Goal: Information Seeking & Learning: Find specific page/section

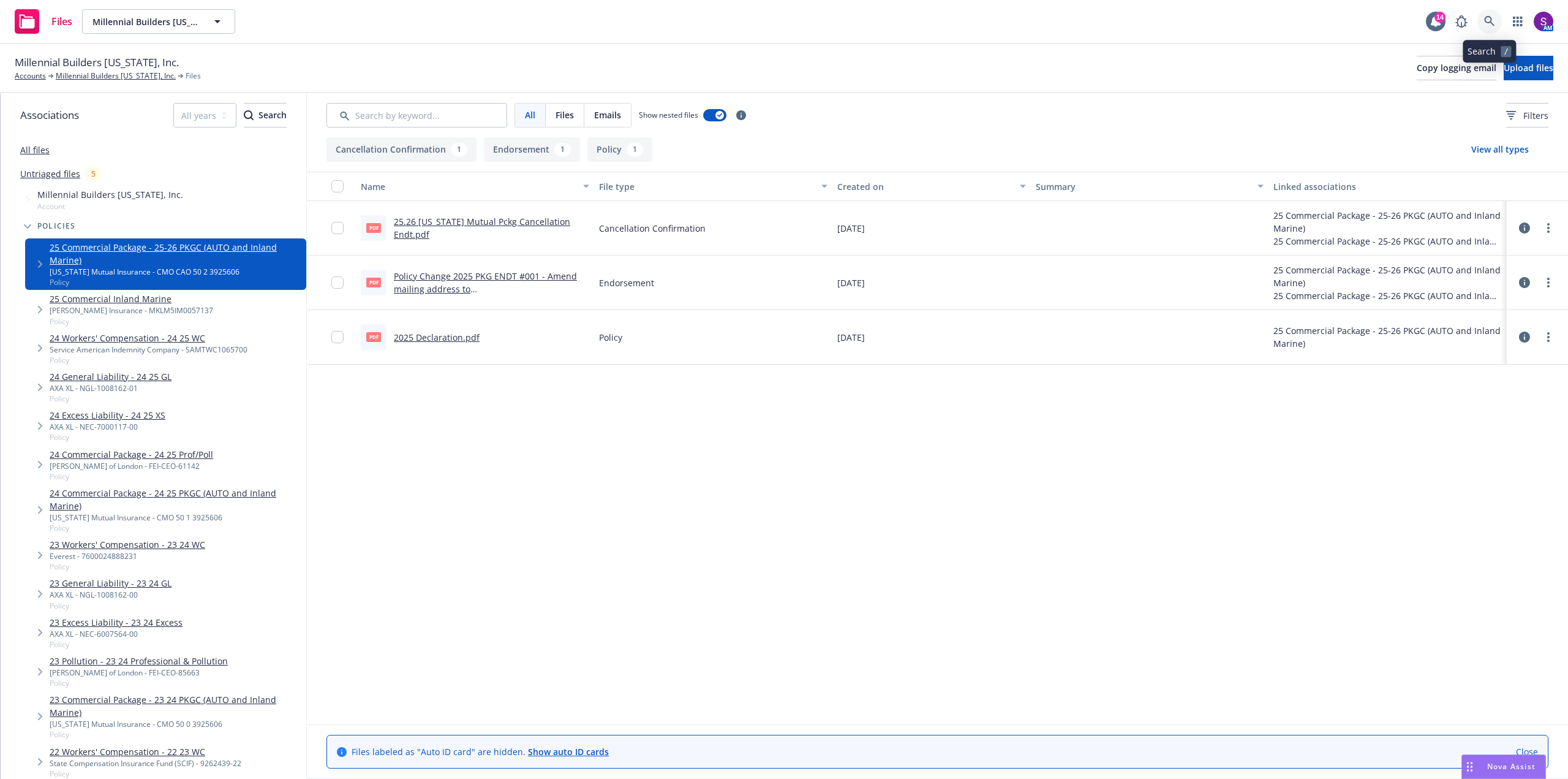
click at [1493, 15] on link at bounding box center [1490, 21] width 25 height 25
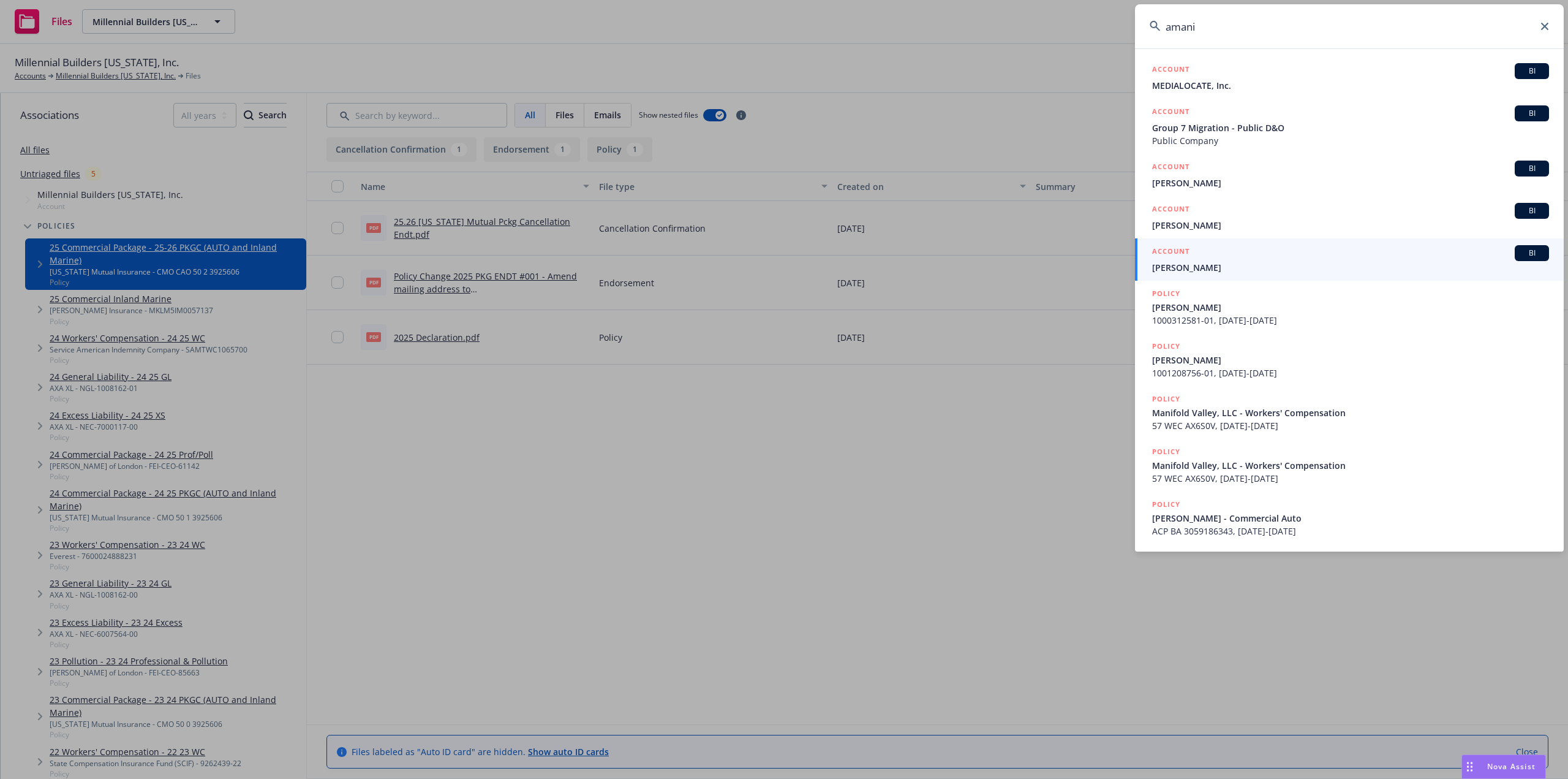
drag, startPoint x: 1199, startPoint y: 25, endPoint x: 1164, endPoint y: 29, distance: 35.2
click at [1164, 29] on input "amani" at bounding box center [1349, 26] width 429 height 44
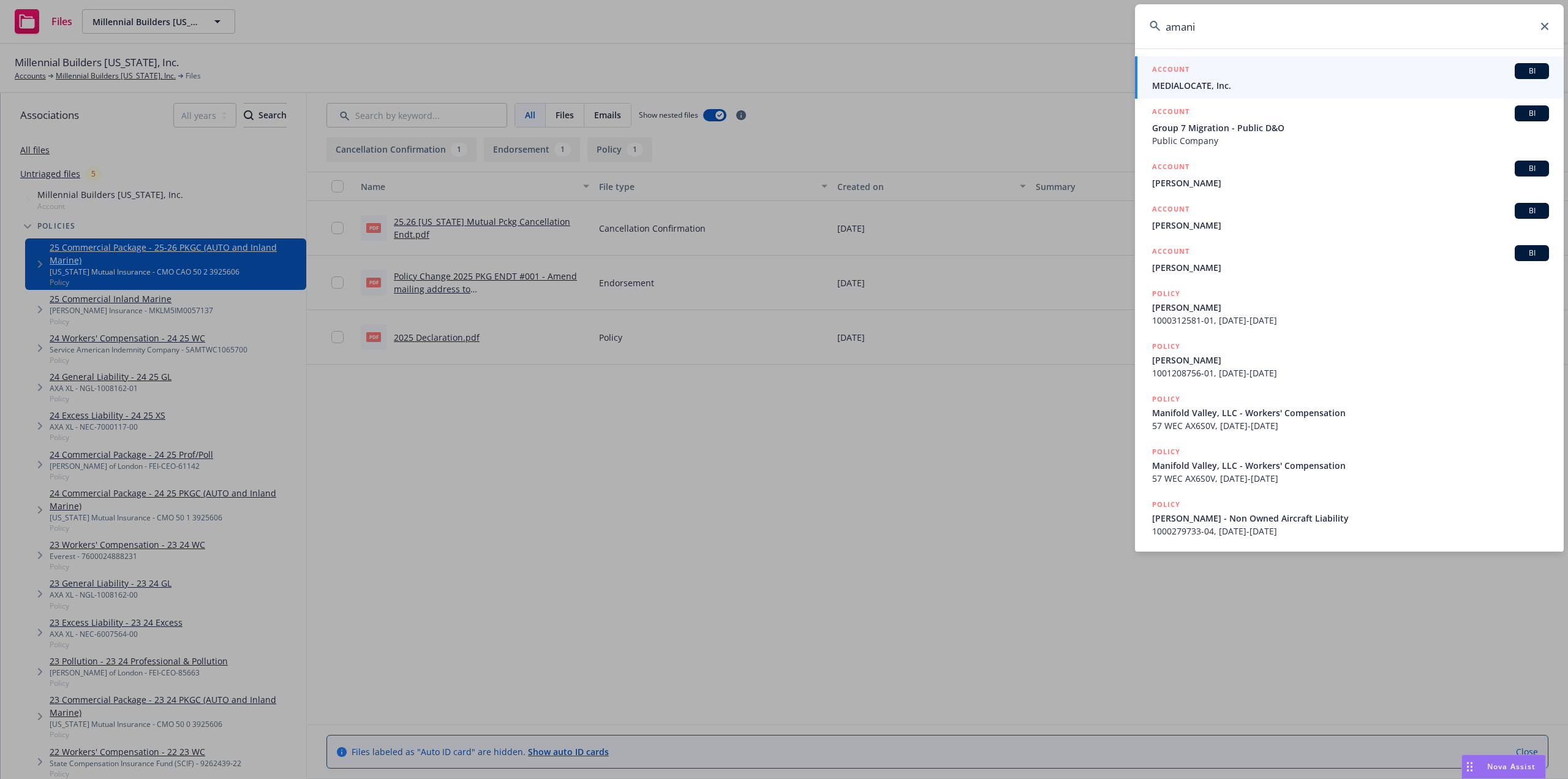
type input "amani"
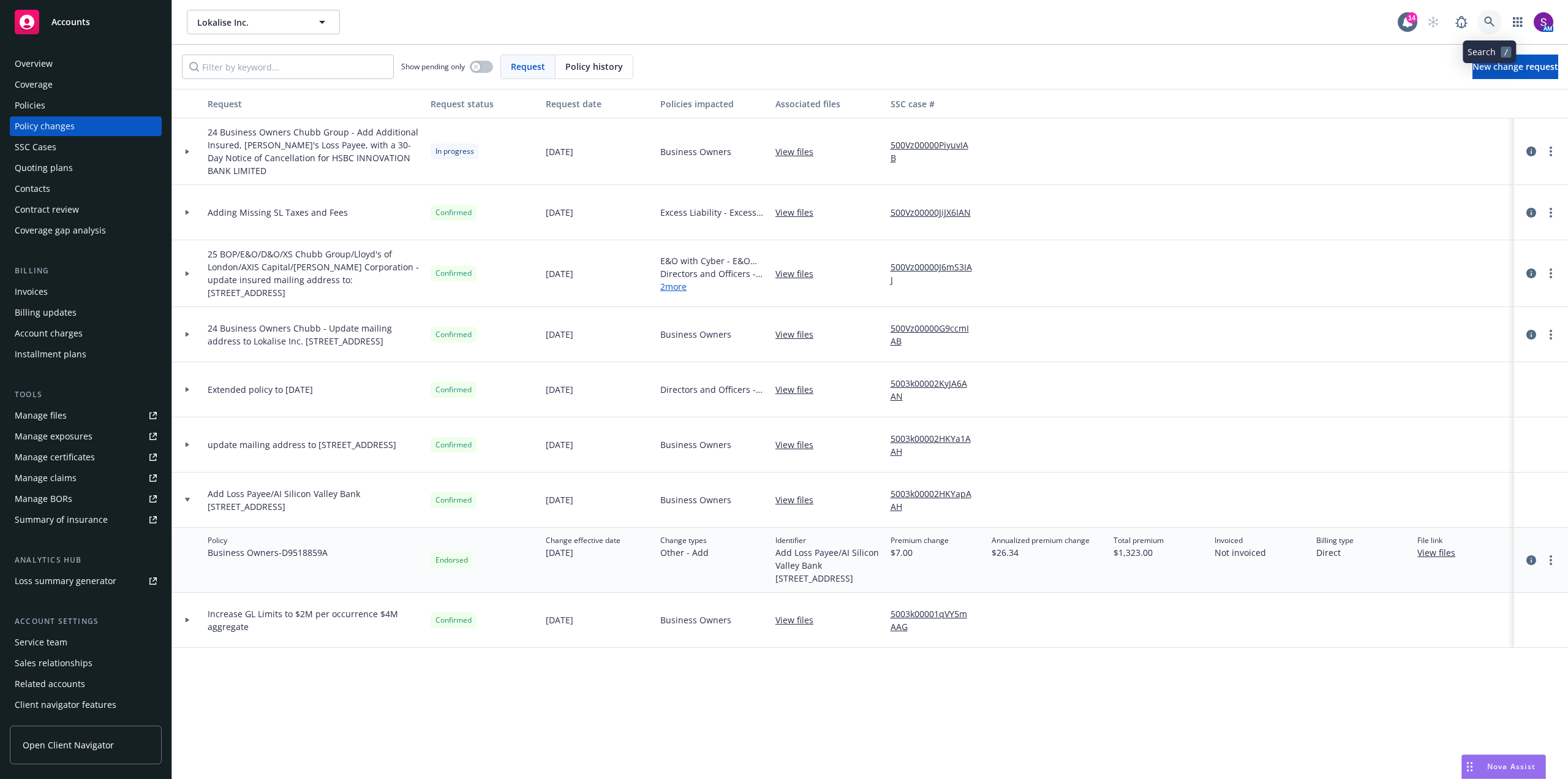
click at [1489, 16] on link at bounding box center [1490, 22] width 25 height 25
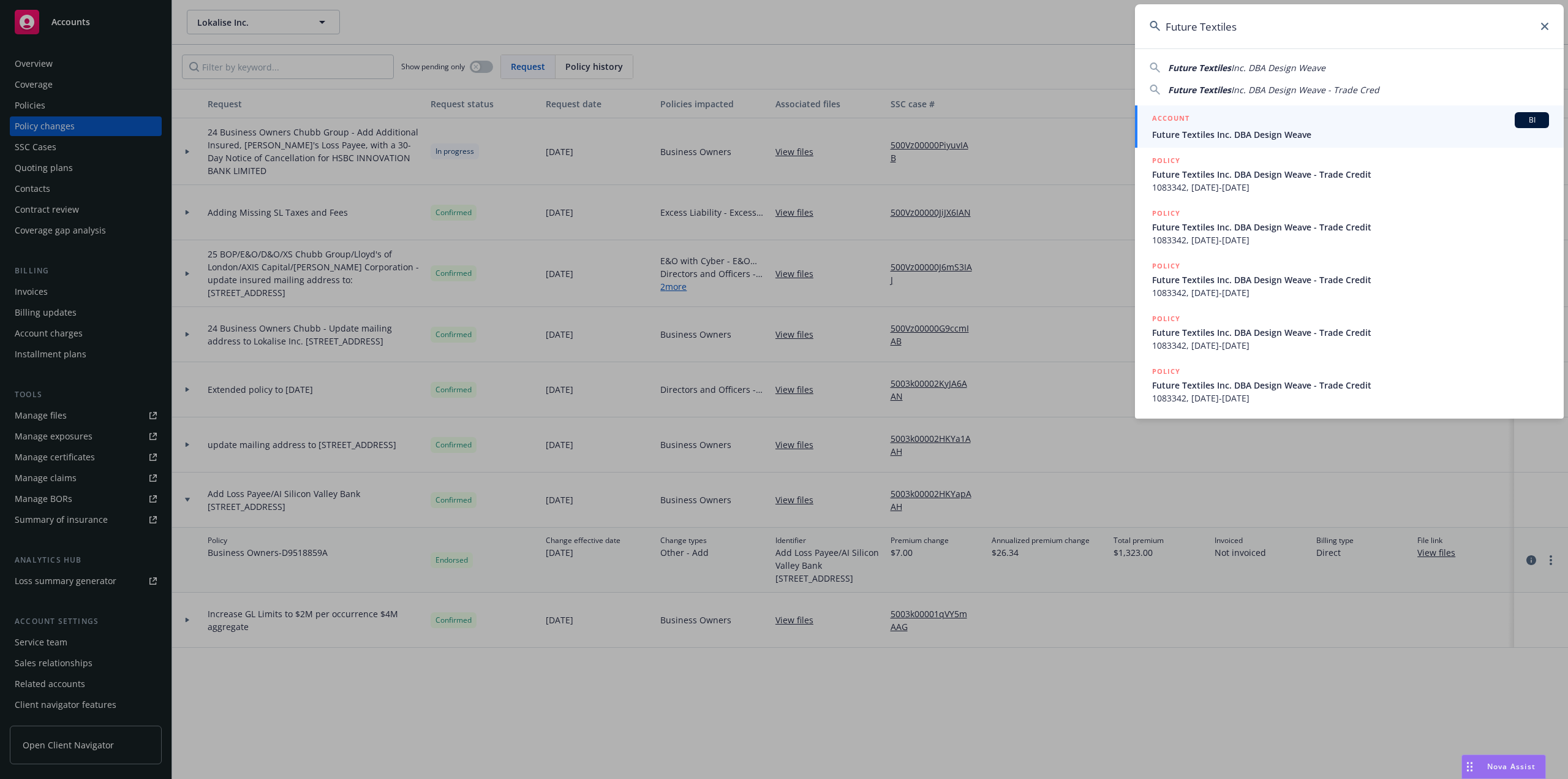
type input "Future Textiles"
click at [1230, 128] on span "Future Textiles Inc. DBA Design Weave" at bounding box center [1351, 135] width 397 height 13
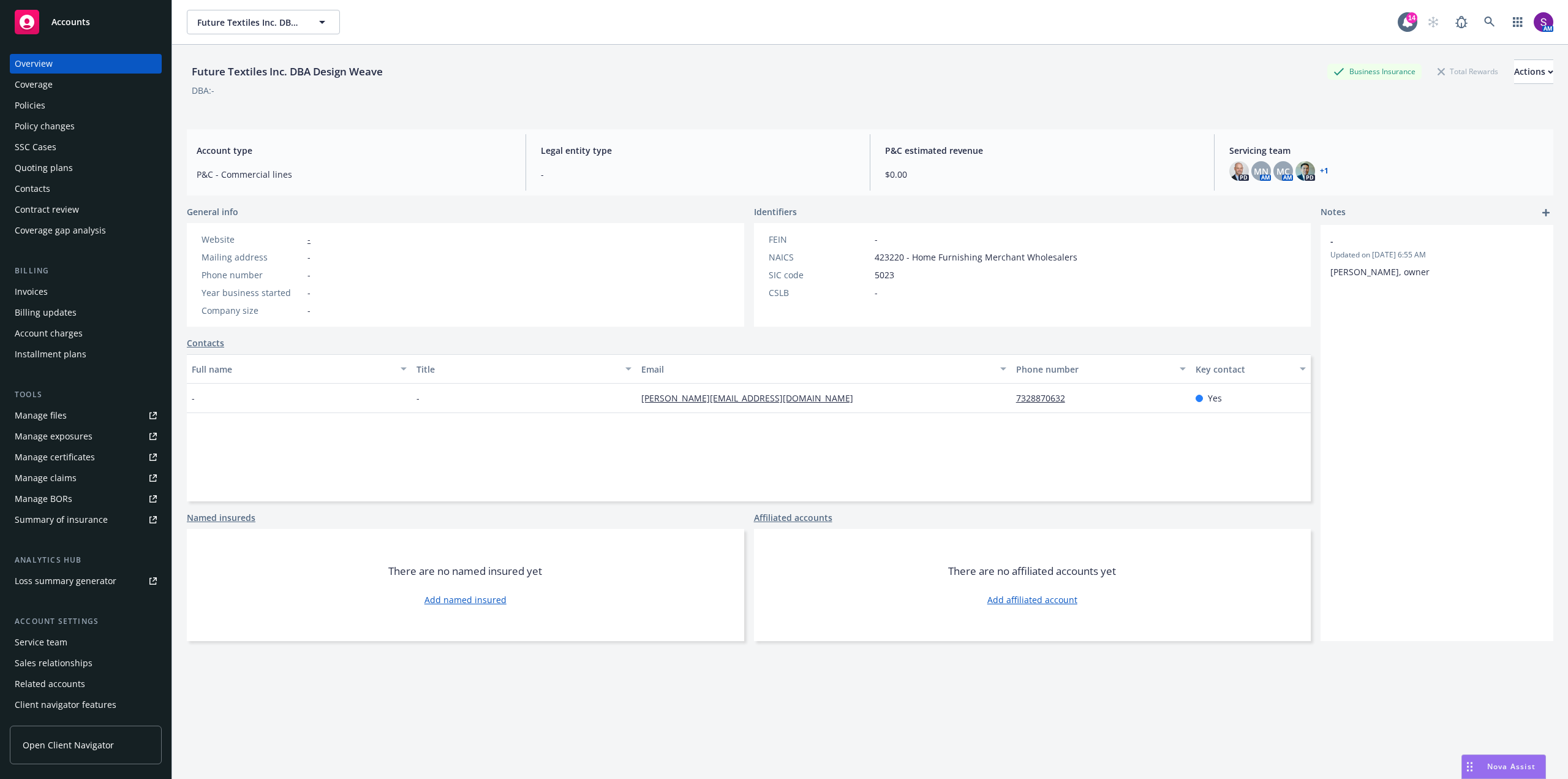
click at [87, 110] on div "Policies" at bounding box center [86, 105] width 142 height 20
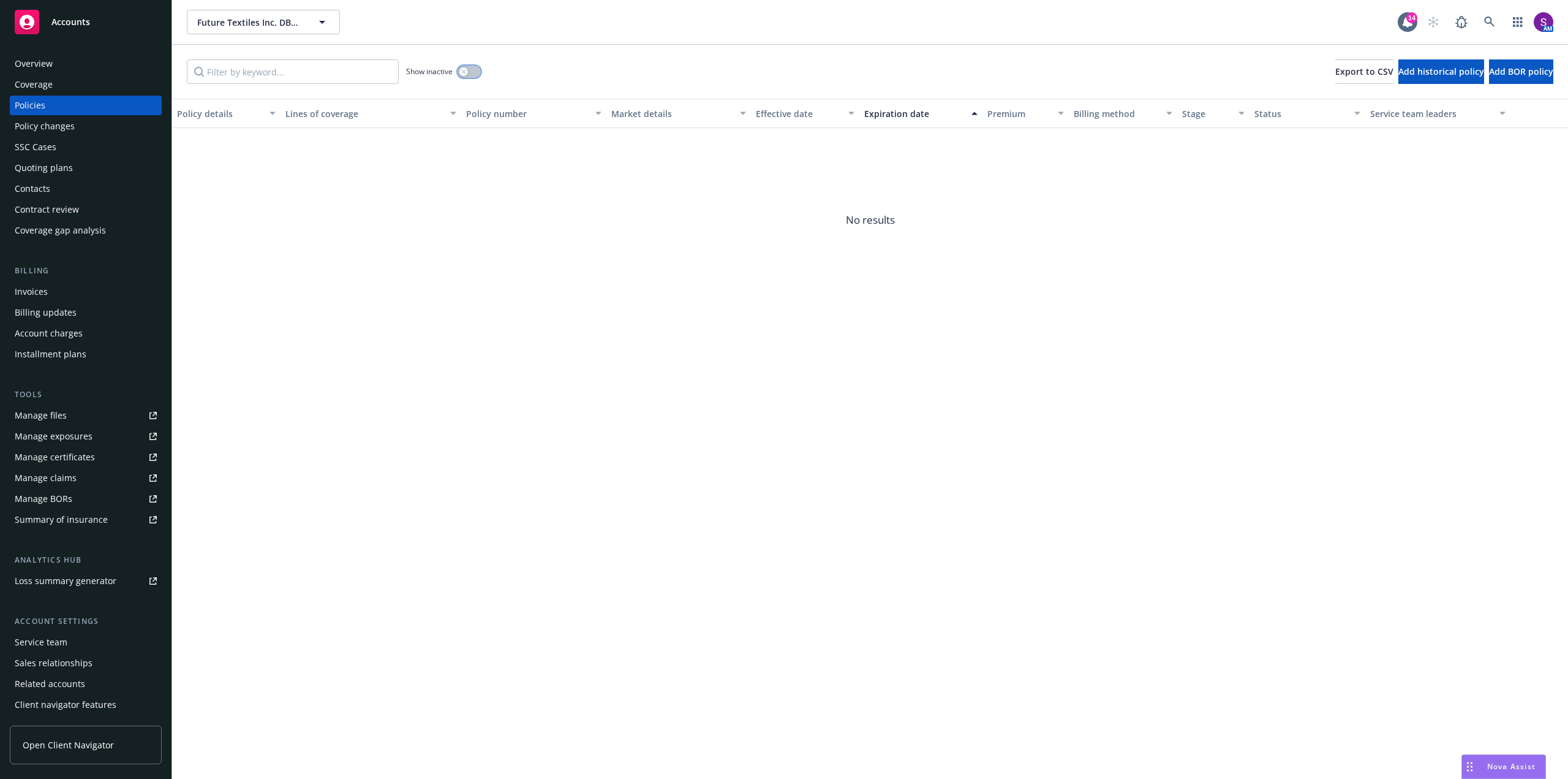
click at [463, 73] on icon "button" at bounding box center [463, 71] width 4 height 4
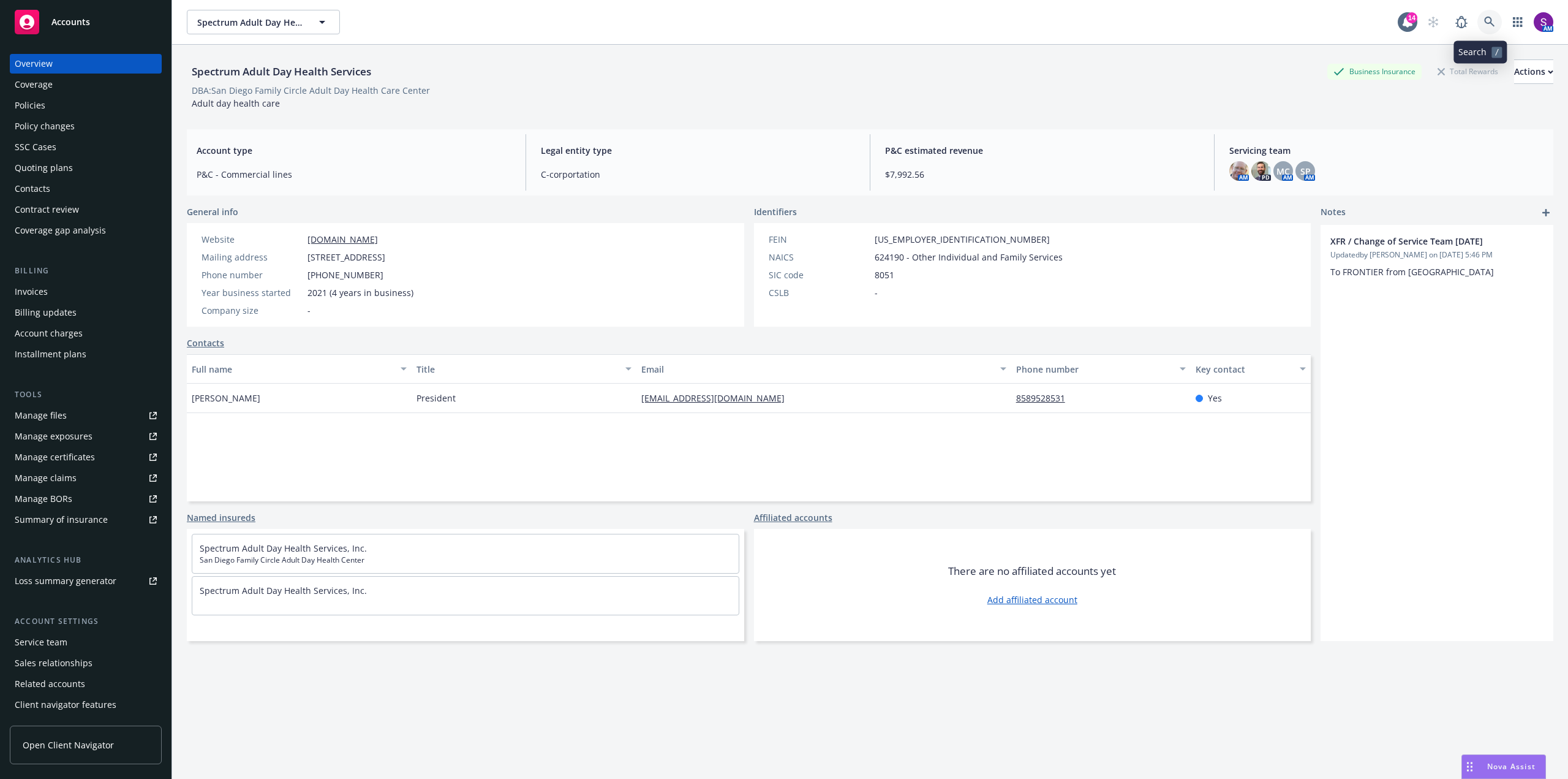
click at [1486, 20] on link at bounding box center [1490, 22] width 25 height 25
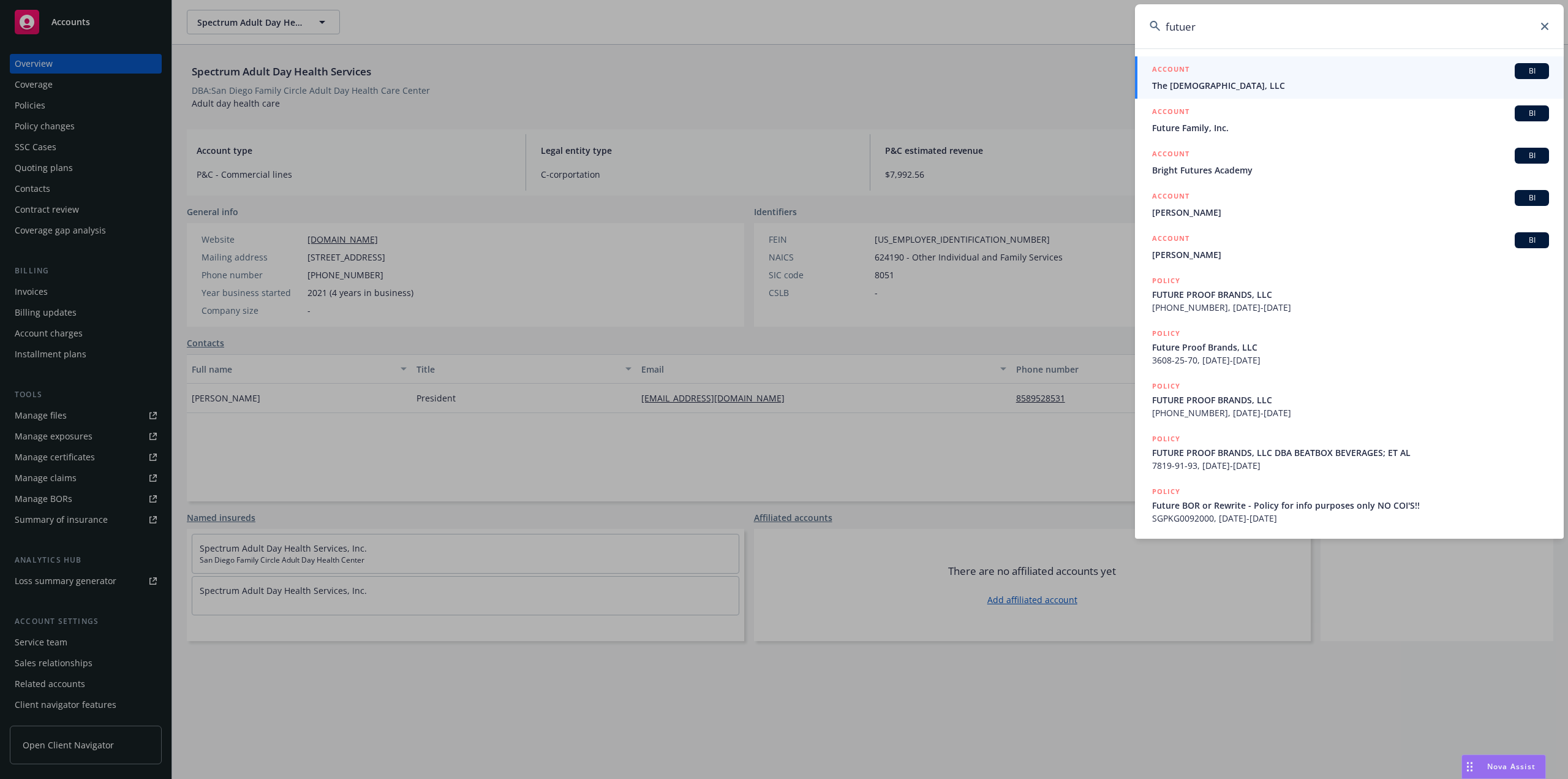
click at [1218, 21] on input "futuer" at bounding box center [1349, 26] width 429 height 44
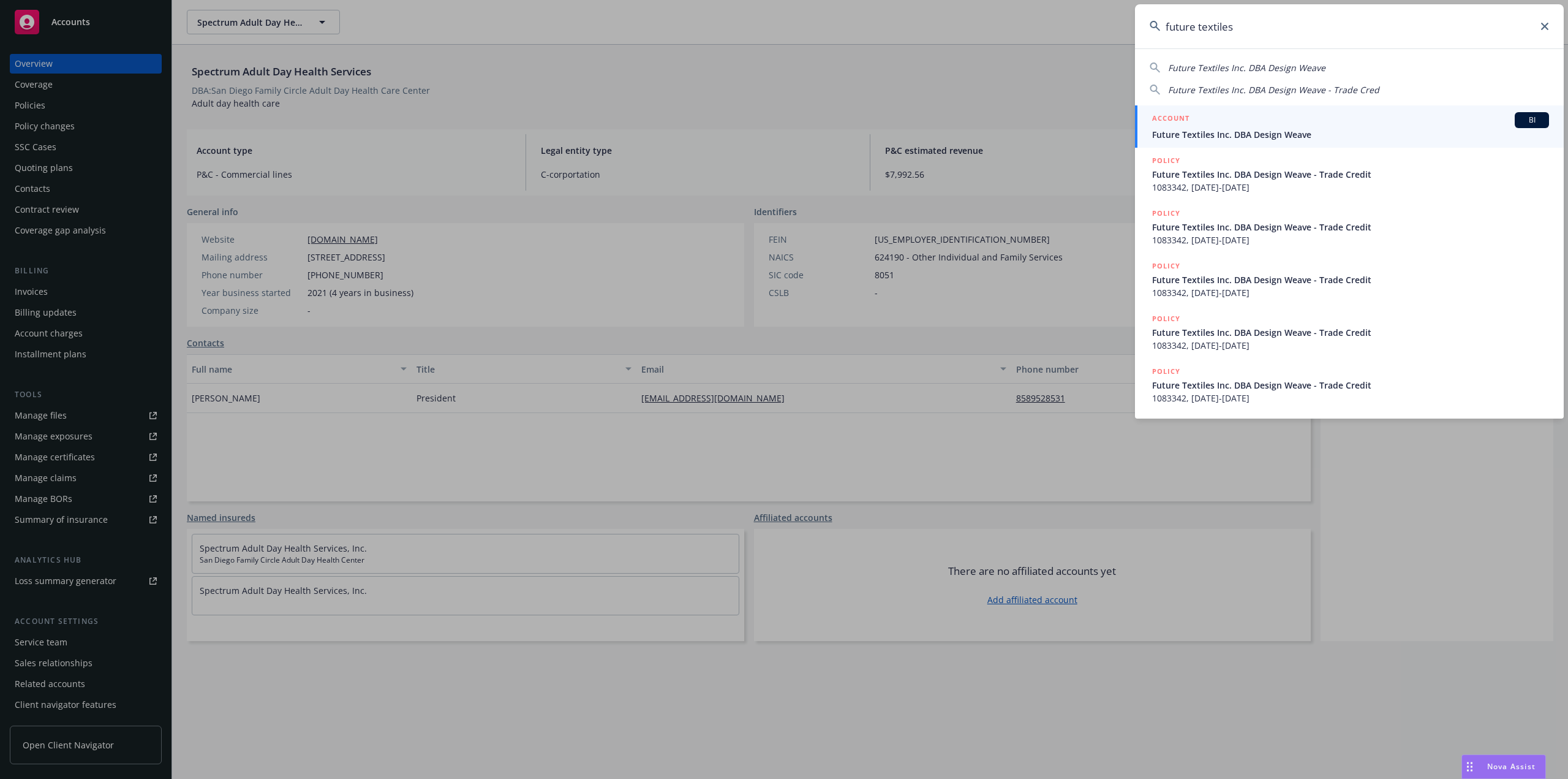
type input "future textiles"
click at [1232, 140] on span "Future Textiles Inc. DBA Design Weave" at bounding box center [1351, 135] width 397 height 13
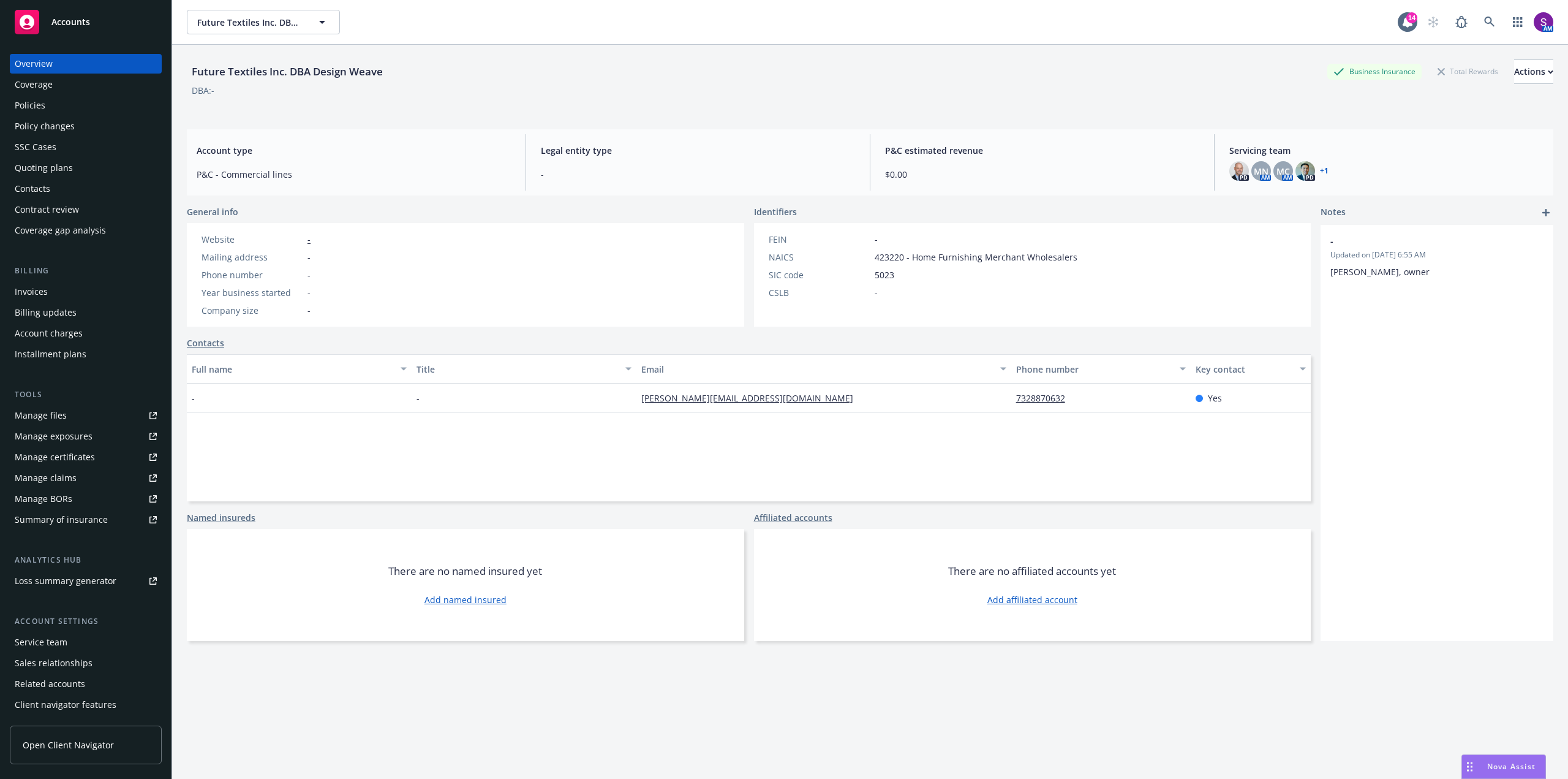
click at [42, 101] on div "Policies" at bounding box center [29, 105] width 30 height 20
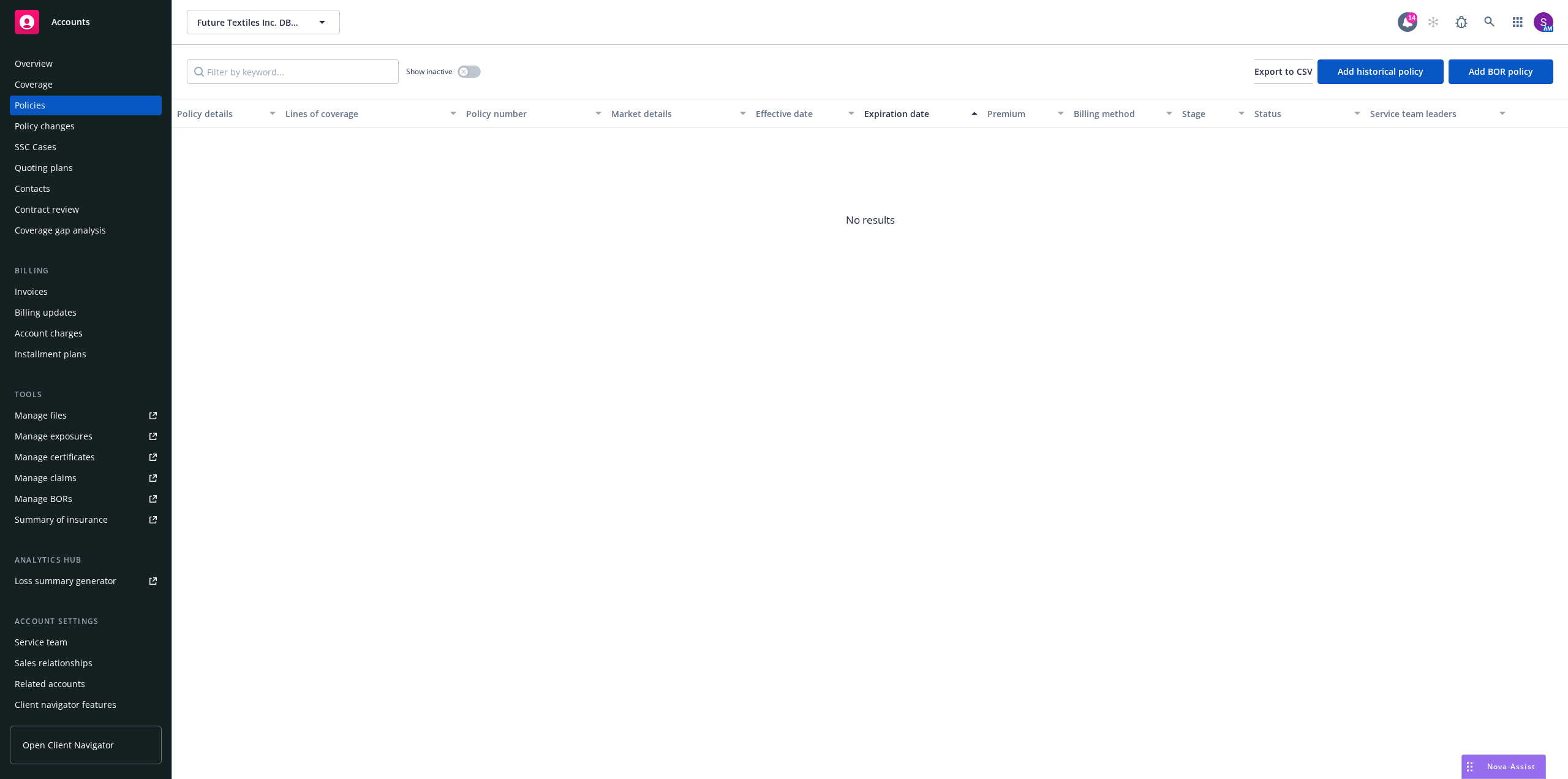
click at [69, 420] on link "Manage files" at bounding box center [86, 415] width 152 height 20
click at [1486, 16] on icon at bounding box center [1490, 21] width 11 height 11
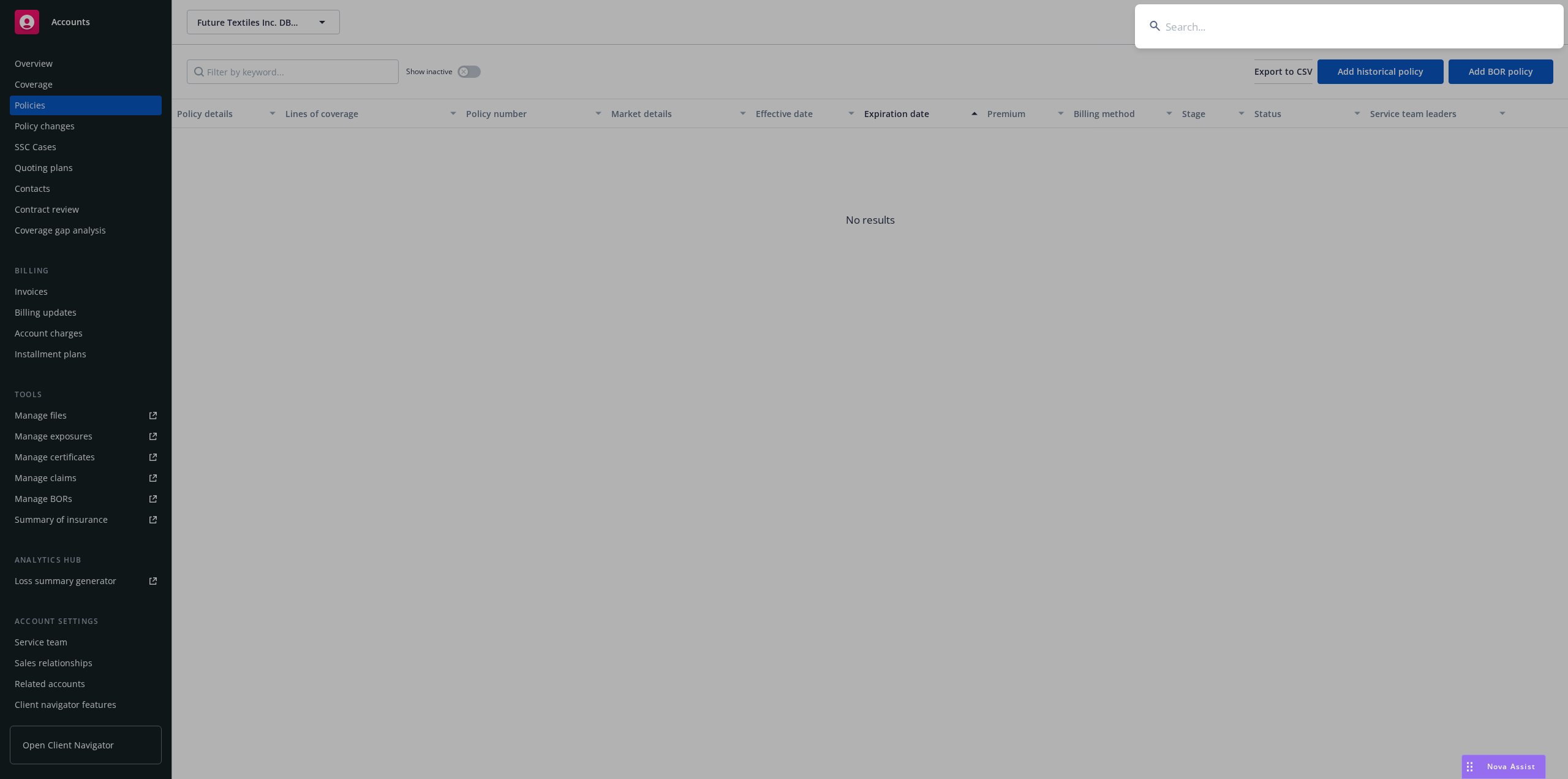
click at [1226, 23] on input at bounding box center [1349, 26] width 429 height 44
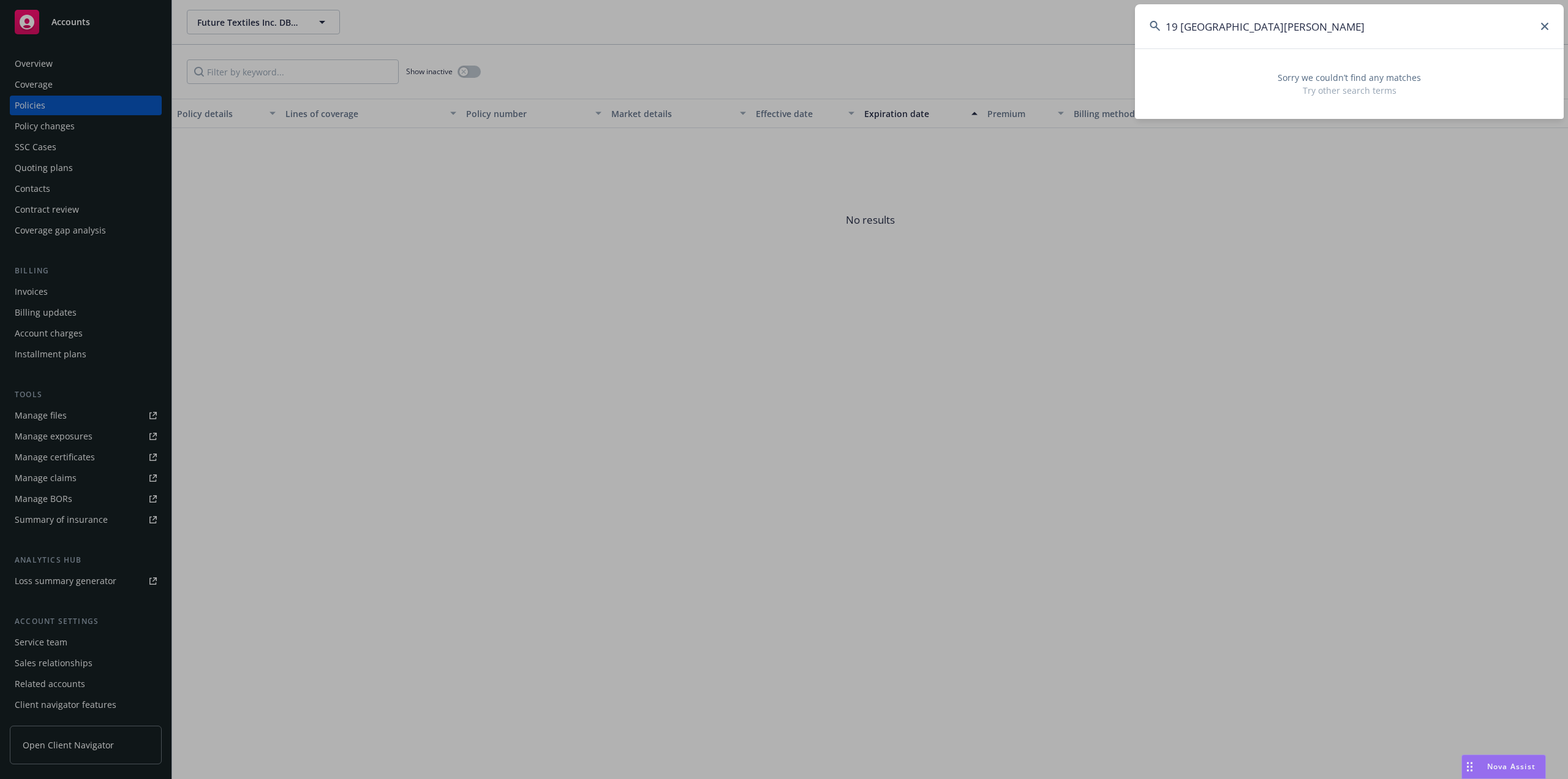
type input "19 Upper Ragsdale"
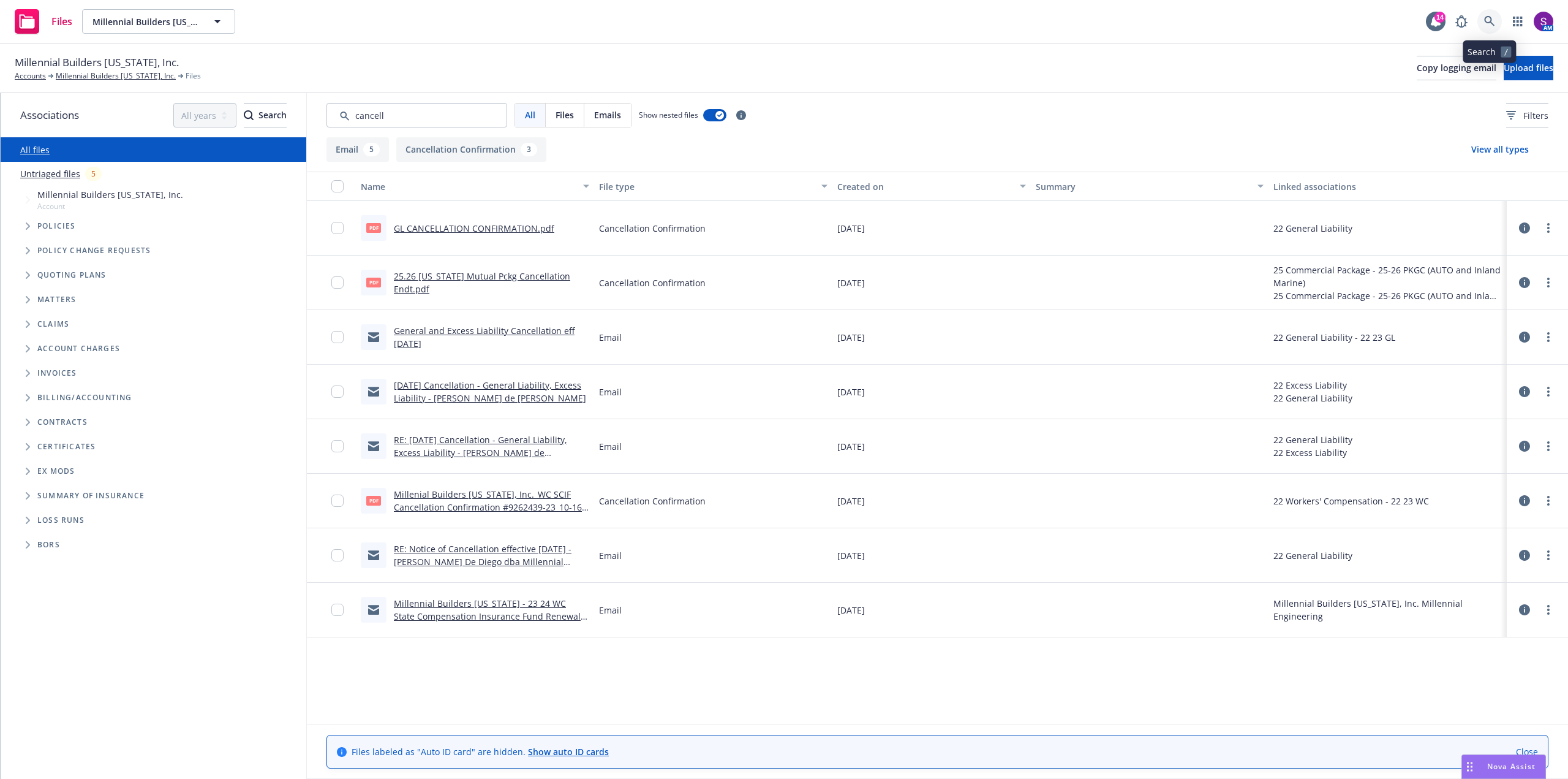
click at [1487, 16] on icon at bounding box center [1490, 20] width 11 height 11
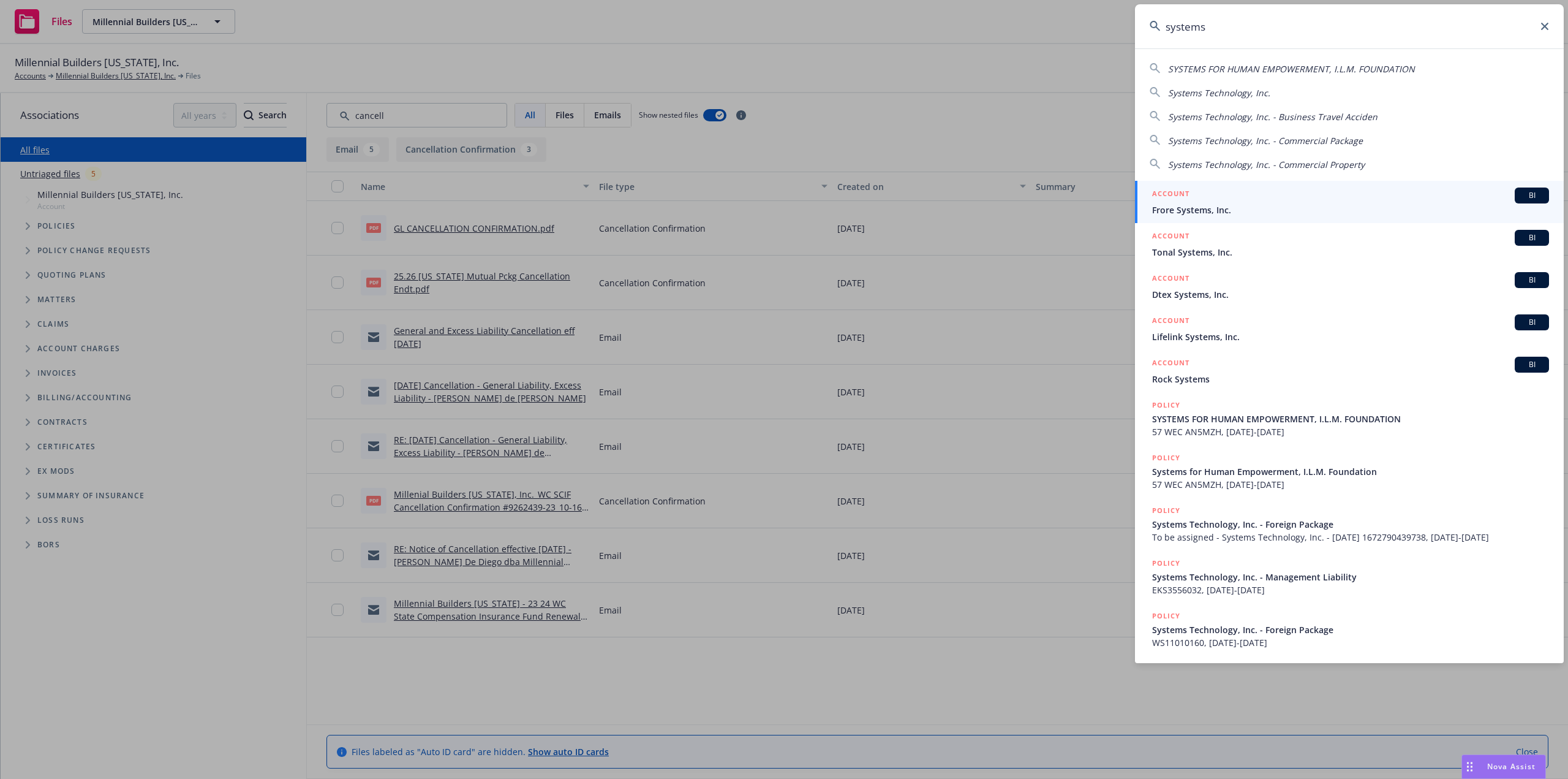
click at [1203, 92] on span "Systems Technology, Inc." at bounding box center [1219, 92] width 102 height 11
type input "Systems Technology, Inc."
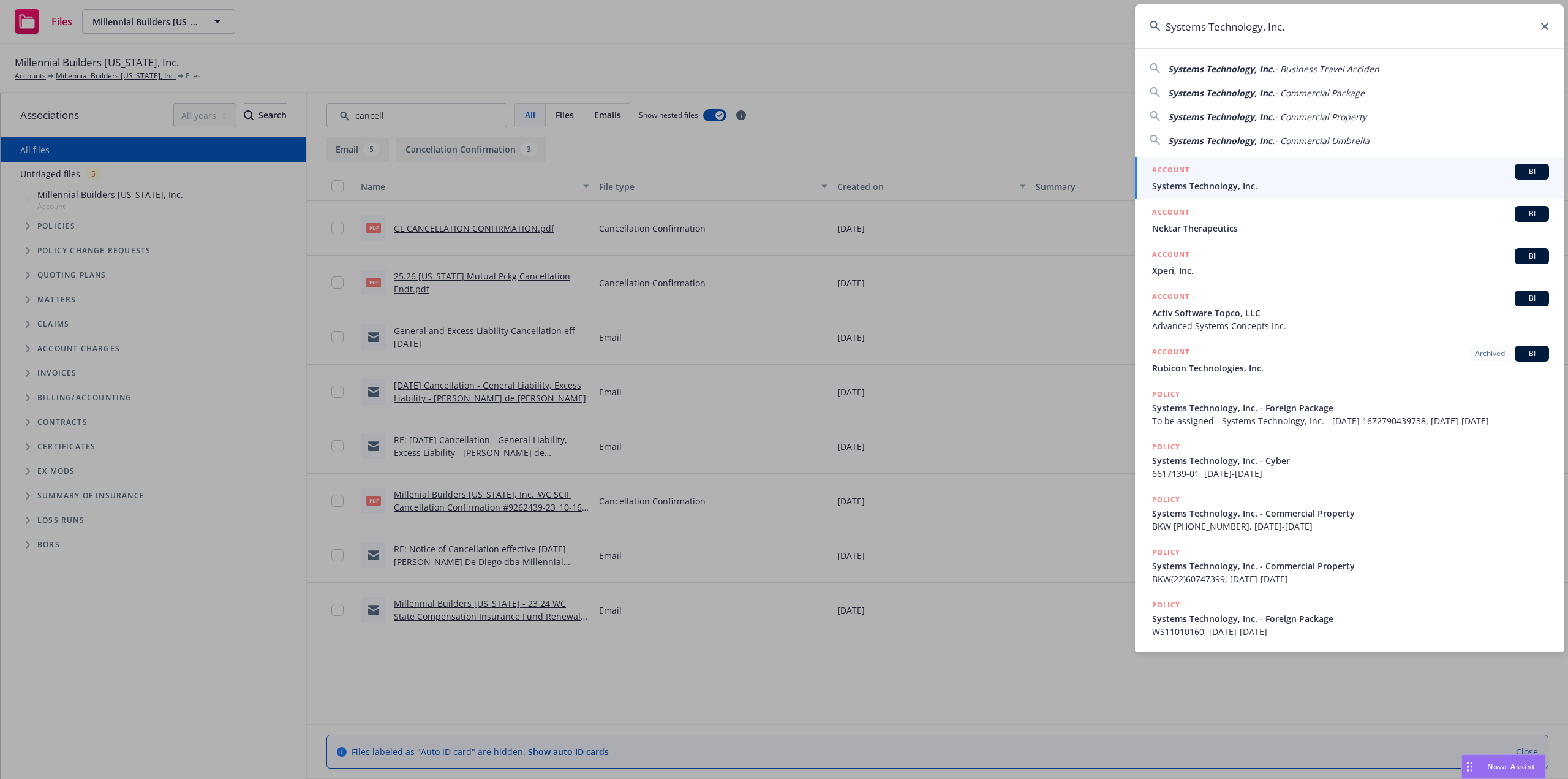
click at [1200, 184] on span "Systems Technology, Inc." at bounding box center [1351, 186] width 397 height 13
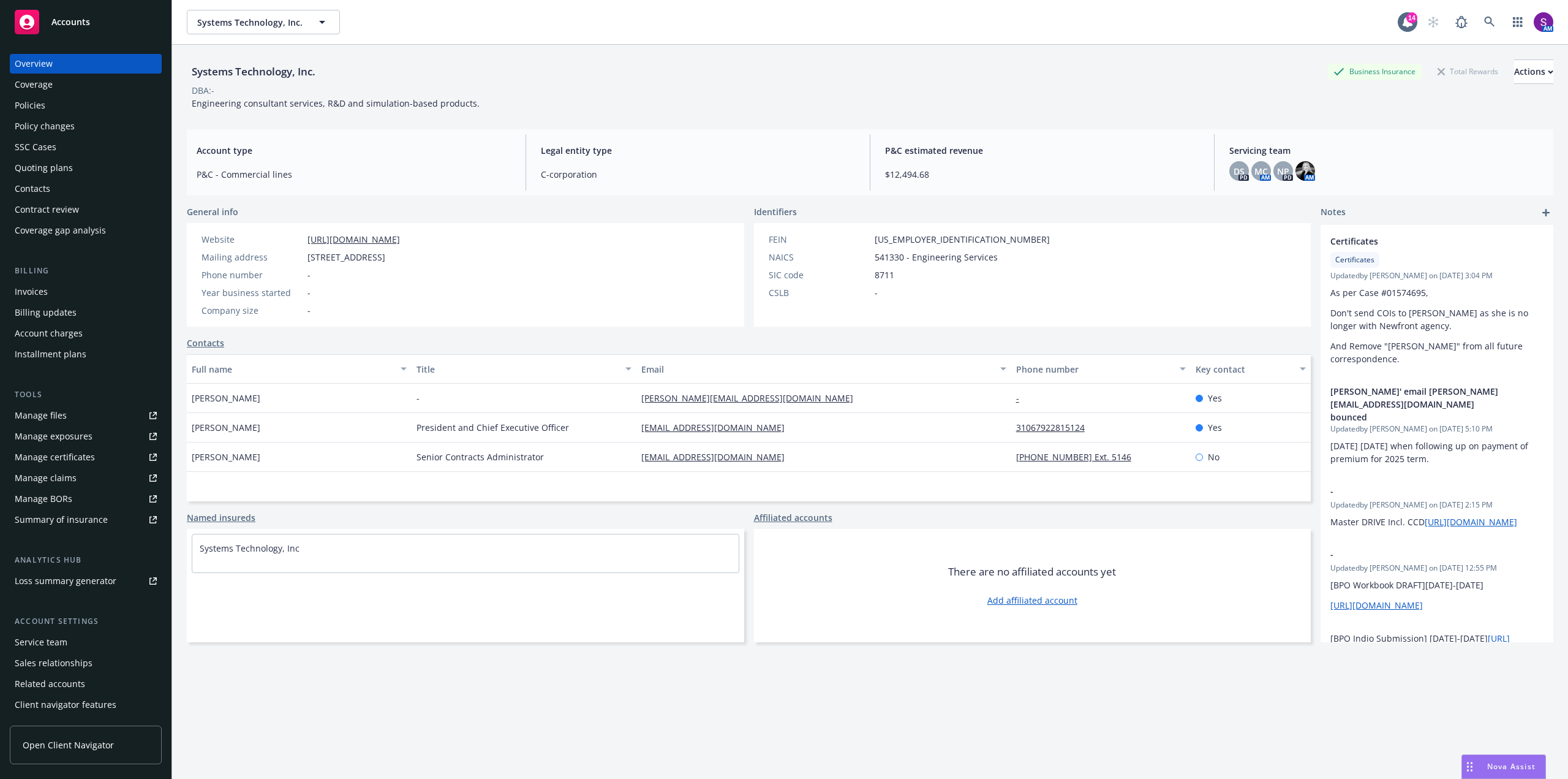
click at [49, 104] on div "Policies" at bounding box center [86, 105] width 142 height 20
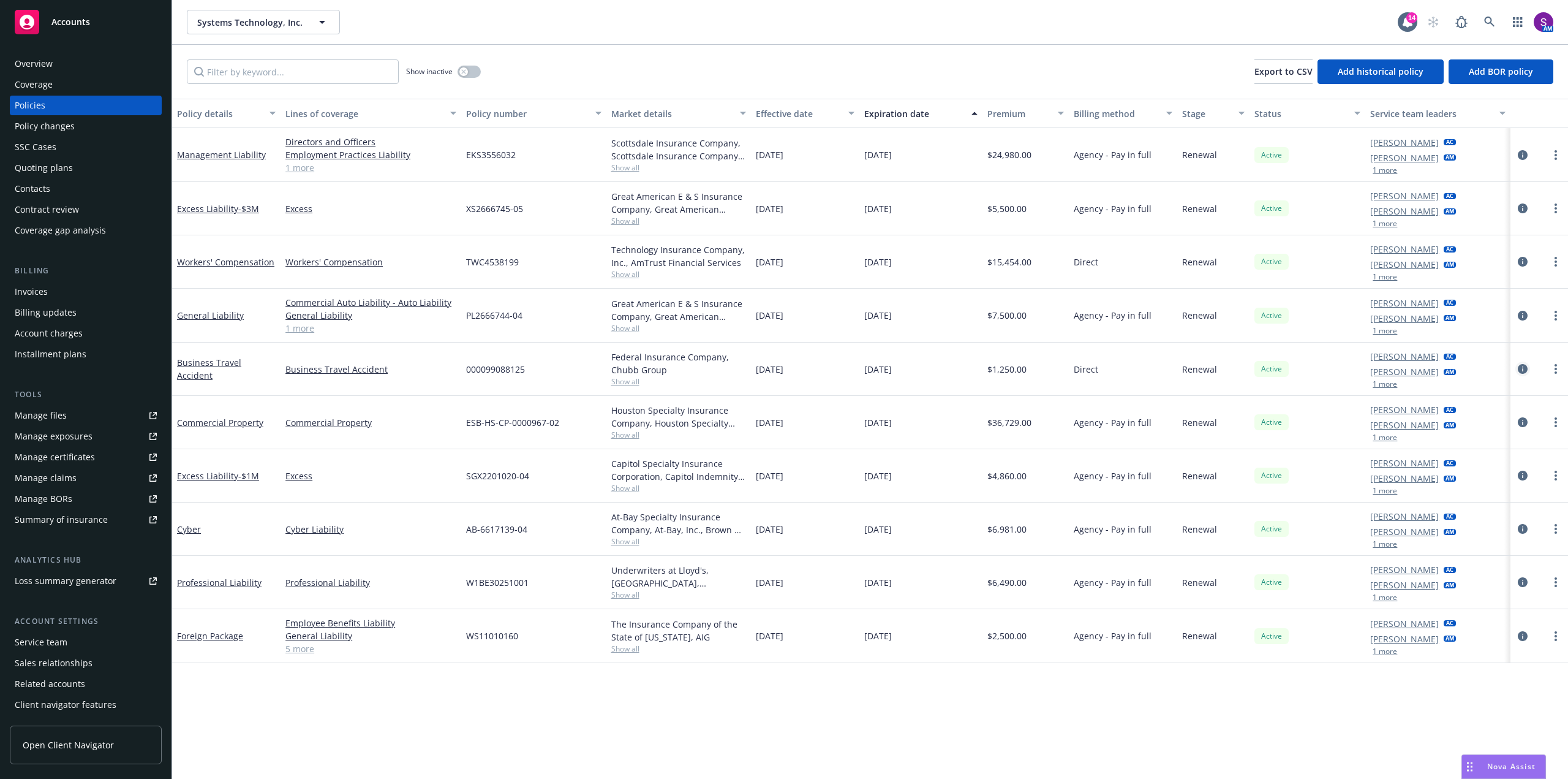
click at [1524, 366] on icon "circleInformation" at bounding box center [1523, 369] width 10 height 10
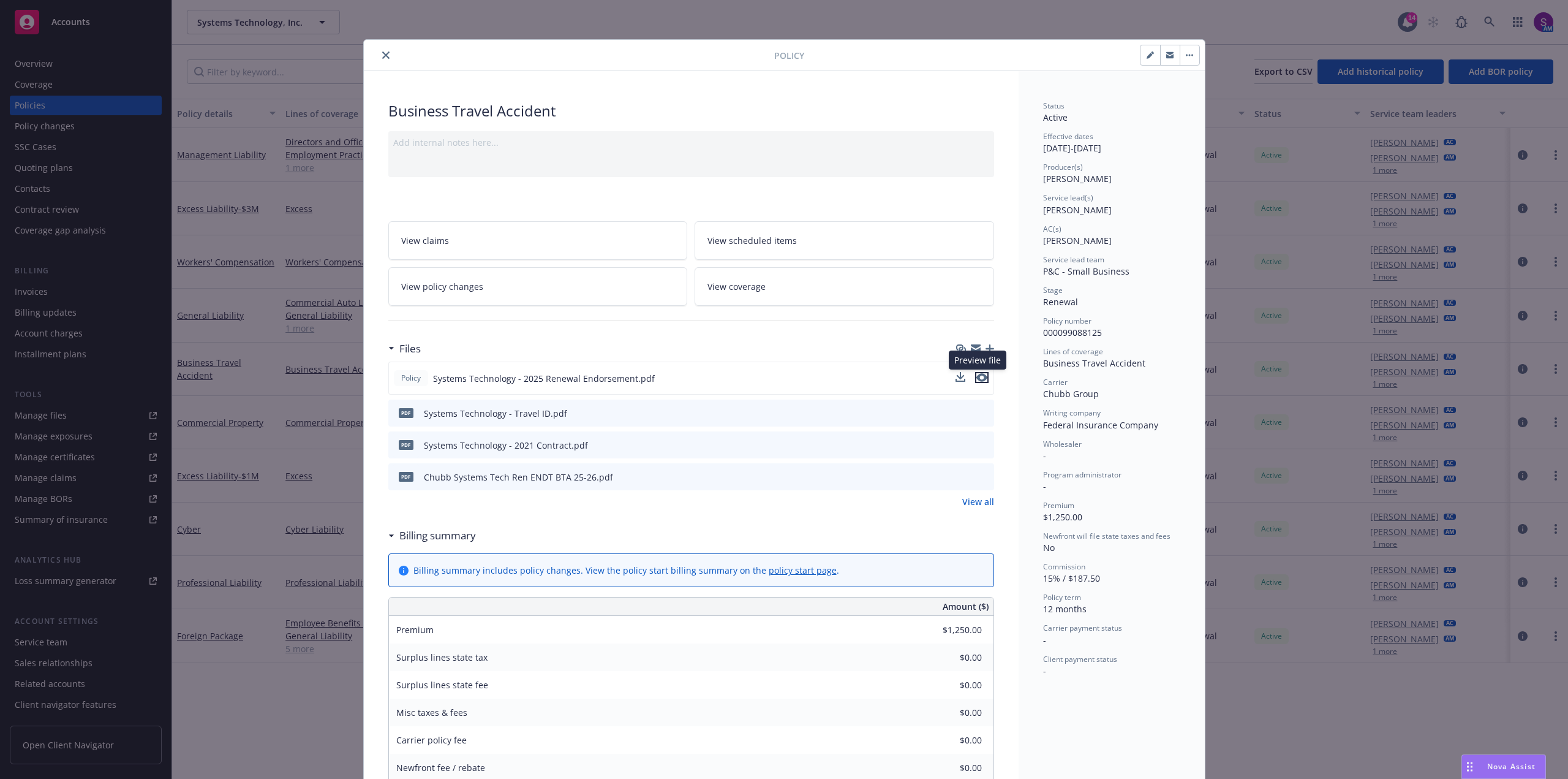
click at [981, 381] on icon "preview file" at bounding box center [981, 378] width 11 height 8
click at [981, 445] on icon "preview file" at bounding box center [982, 444] width 11 height 8
click at [976, 381] on icon "preview file" at bounding box center [981, 378] width 11 height 8
click at [978, 413] on icon "preview file" at bounding box center [982, 412] width 11 height 8
click at [382, 57] on icon "close" at bounding box center [386, 55] width 7 height 7
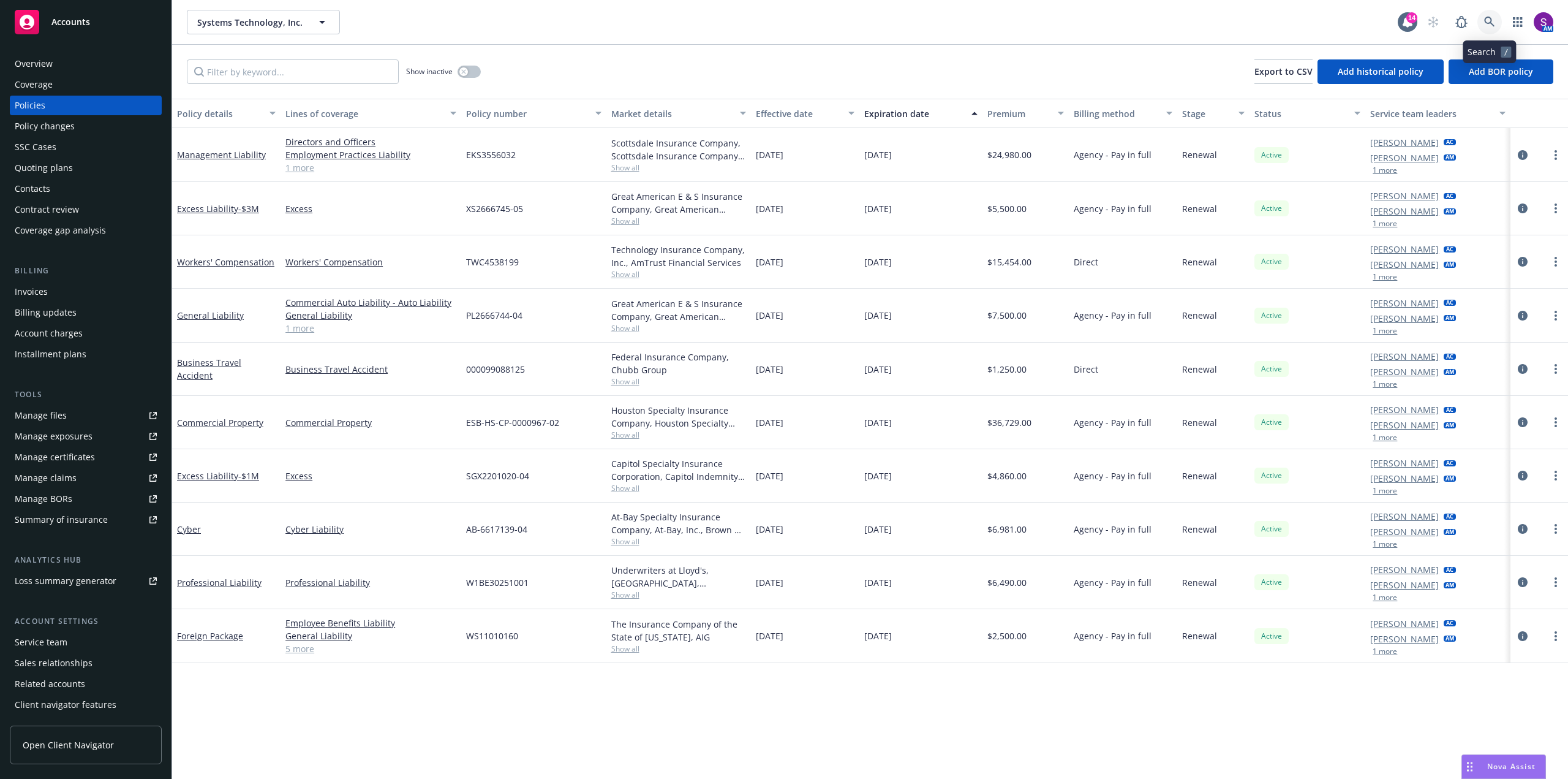
click at [1489, 21] on icon at bounding box center [1490, 21] width 11 height 11
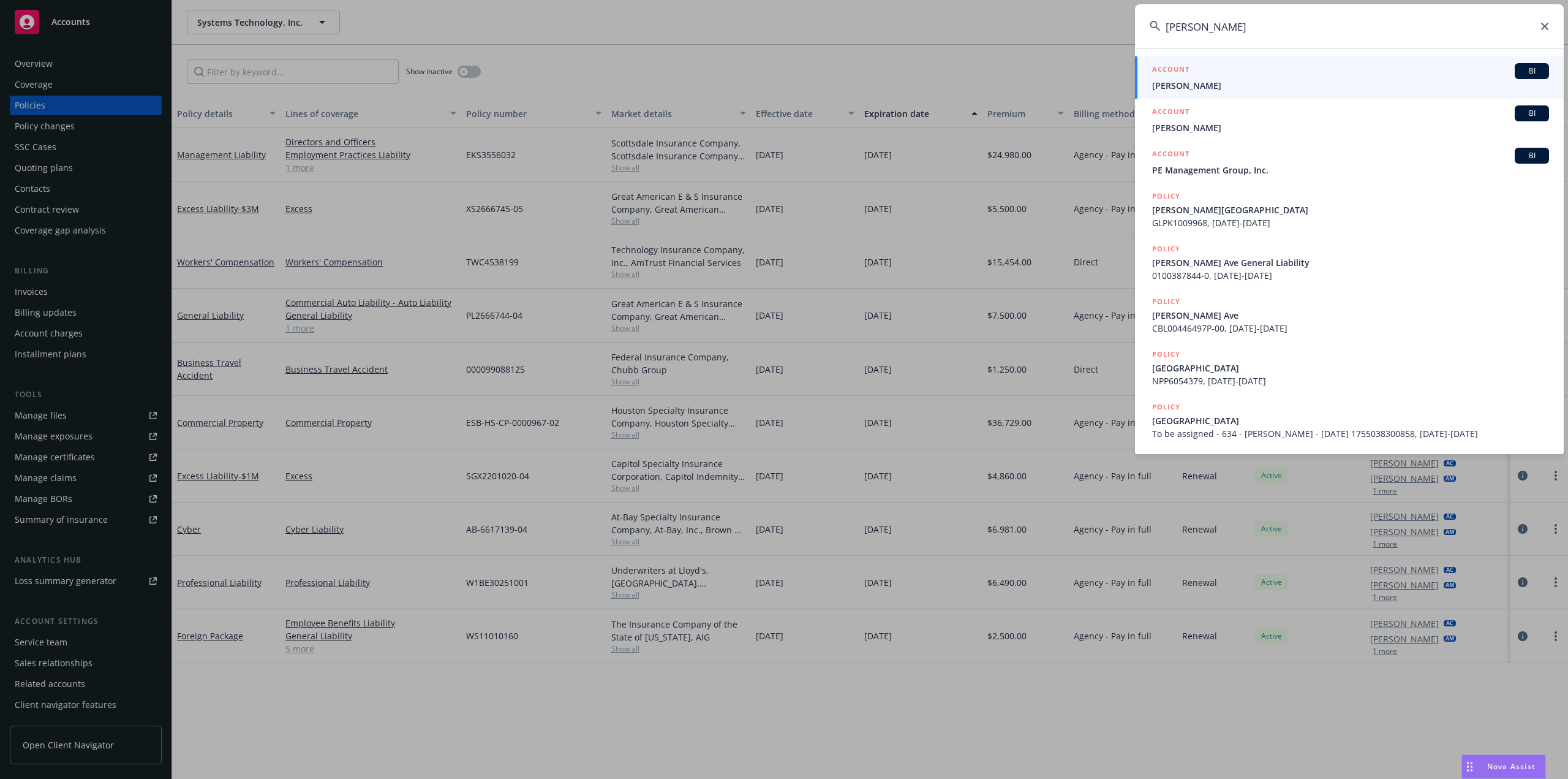
type input "steve strang"
click at [1194, 79] on span "Steve Stragnola" at bounding box center [1351, 86] width 397 height 13
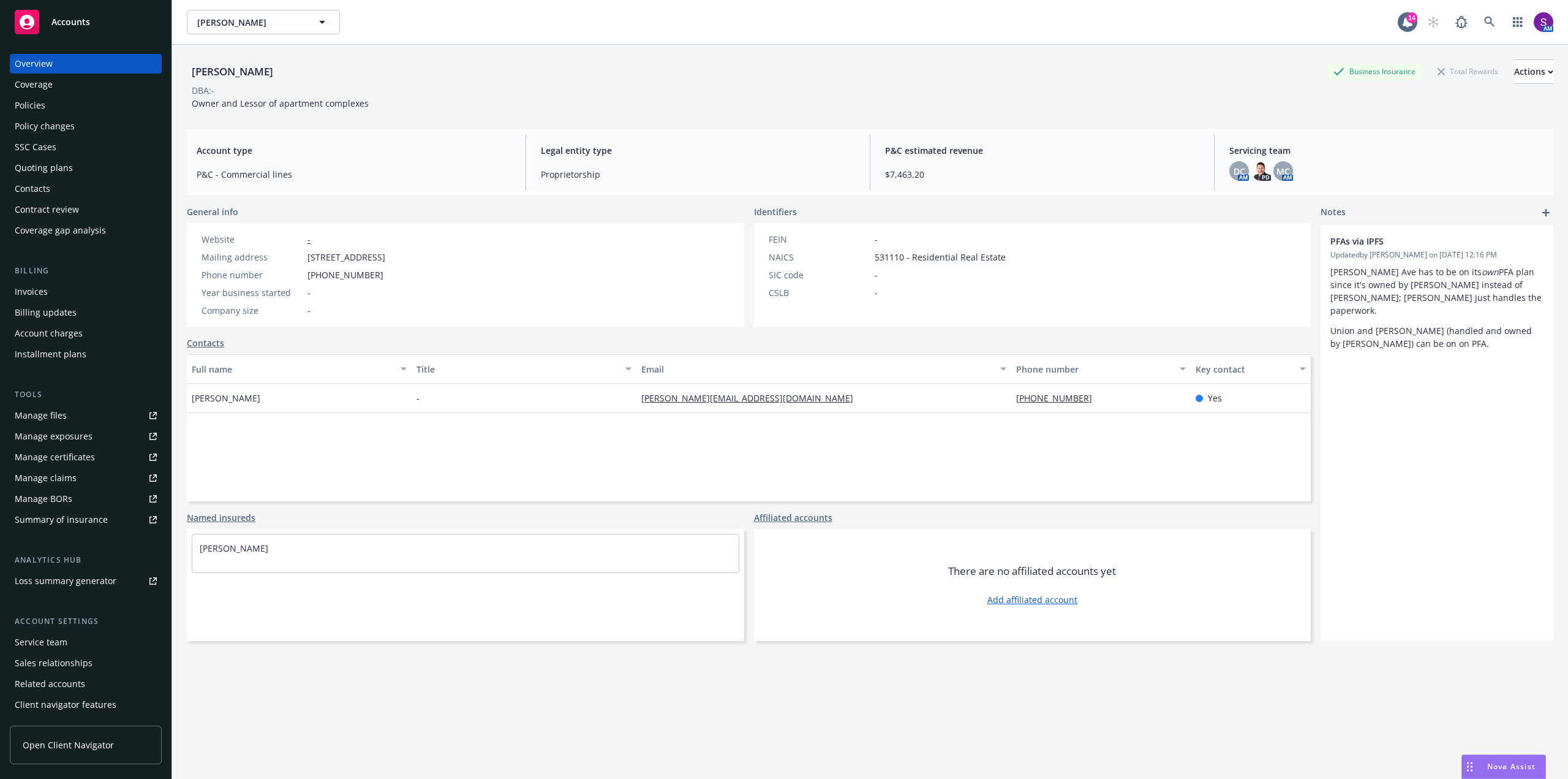
click at [58, 107] on div "Policies" at bounding box center [86, 105] width 142 height 20
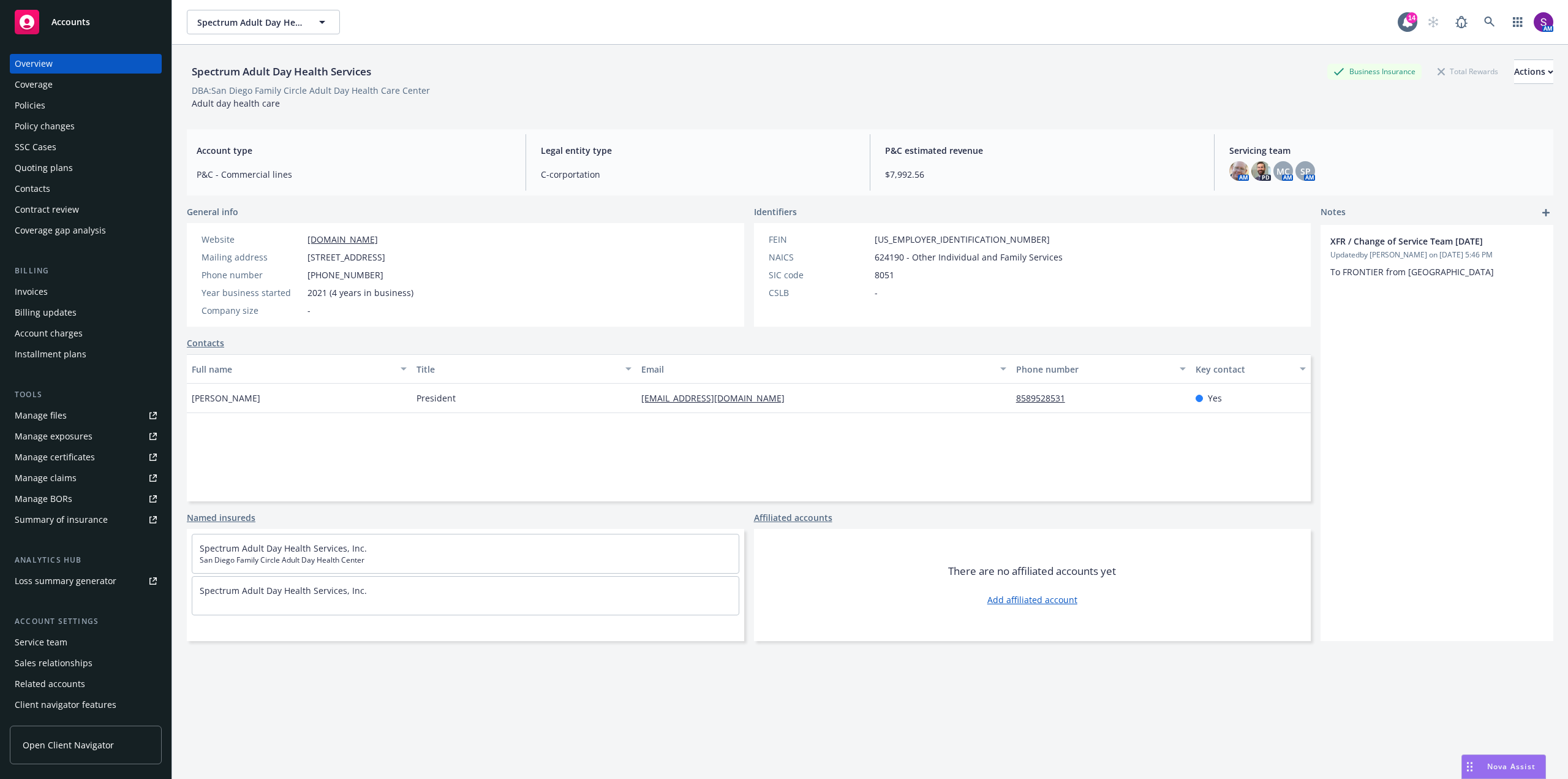
click at [40, 105] on div "Policies" at bounding box center [29, 105] width 30 height 20
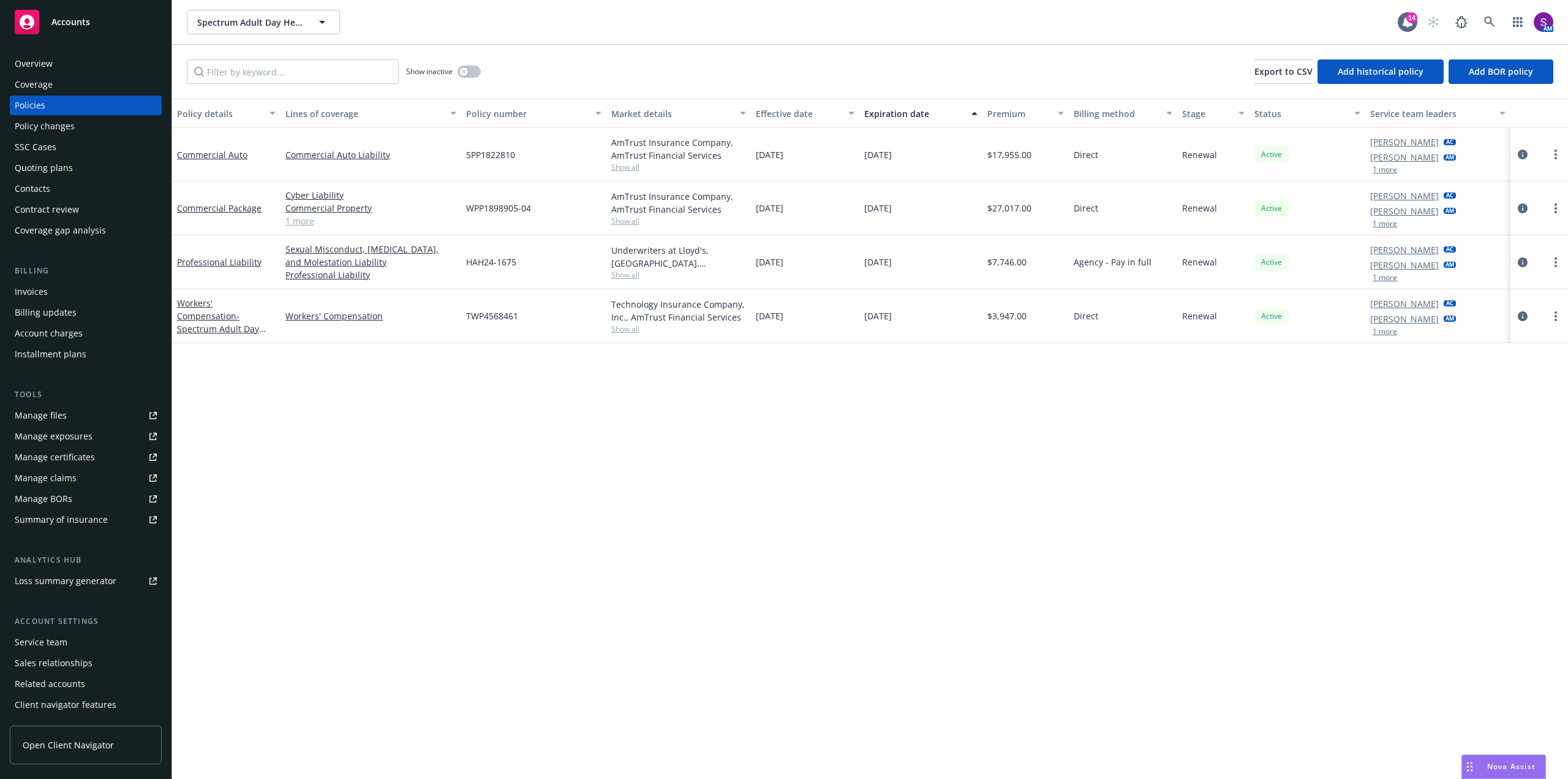
click at [76, 67] on div "Overview" at bounding box center [86, 64] width 142 height 20
